Goal: Learn about a topic

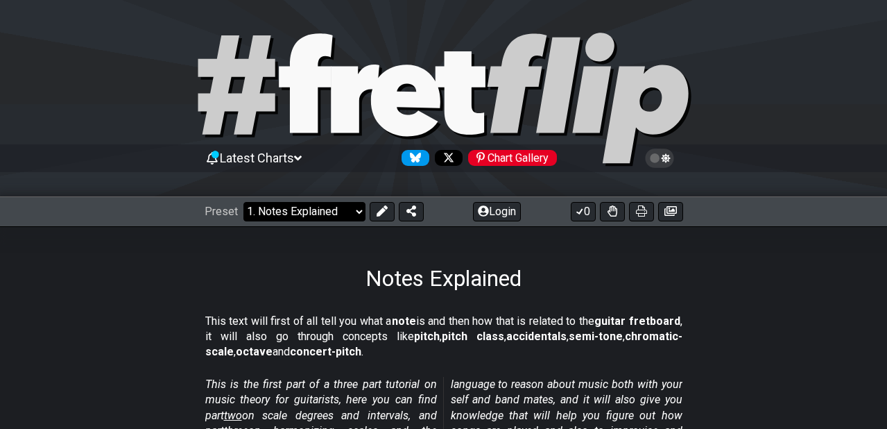
click at [299, 212] on select "Welcome to #fretflip! Initial Preset Custom Preset Minor Pentatonic Major Penta…" at bounding box center [304, 211] width 122 height 19
click at [243, 202] on select "Welcome to #fretflip! Initial Preset Custom Preset Minor Pentatonic Major Penta…" at bounding box center [304, 211] width 122 height 19
select select "/welcome"
select select "C"
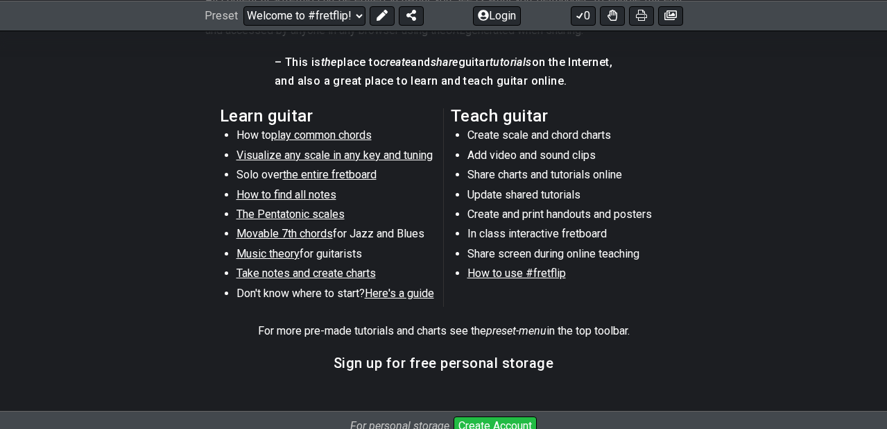
scroll to position [712, 0]
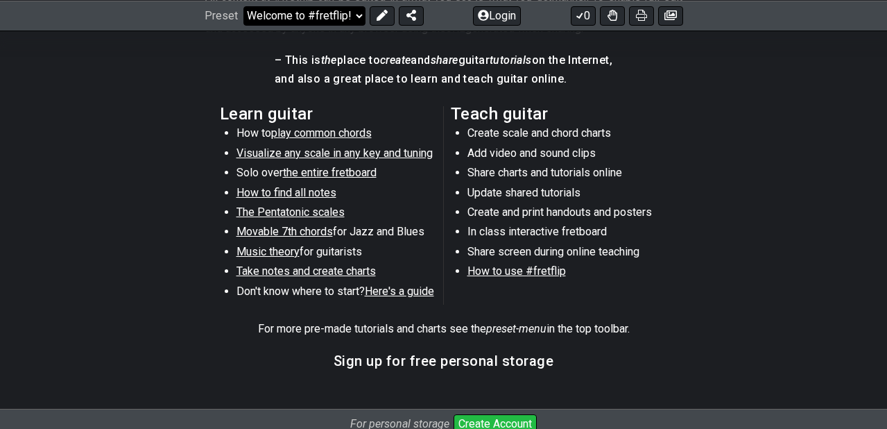
click at [331, 6] on select "Welcome to #fretflip! Initial Preset Custom Preset Minor Pentatonic Major Penta…" at bounding box center [304, 15] width 122 height 19
click at [243, 25] on select "Welcome to #fretflip! Initial Preset Custom Preset Minor Pentatonic Major Penta…" at bounding box center [304, 15] width 122 height 19
select select "/musical-notes-explained"
